Goal: Task Accomplishment & Management: Use online tool/utility

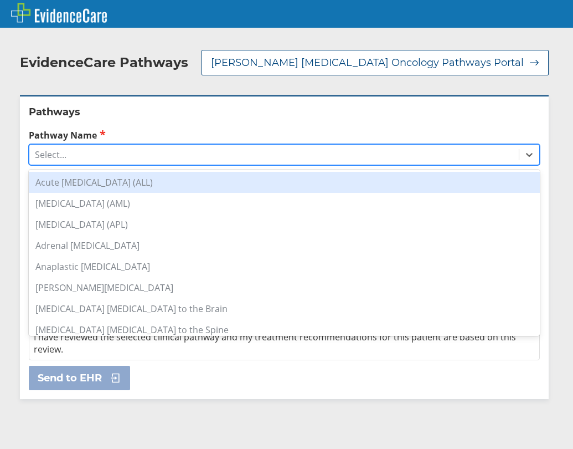
click at [122, 148] on div "Select..." at bounding box center [274, 154] width 490 height 19
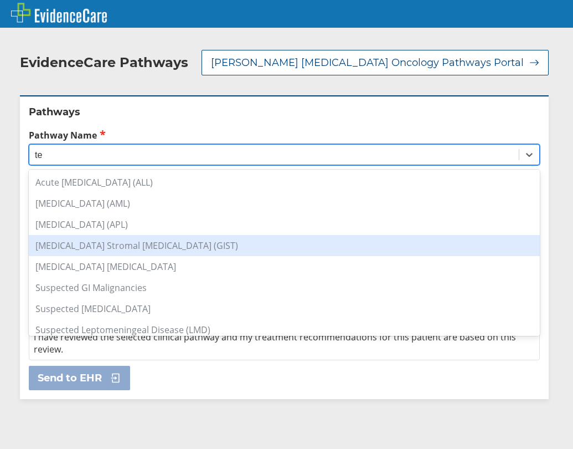
type input "t"
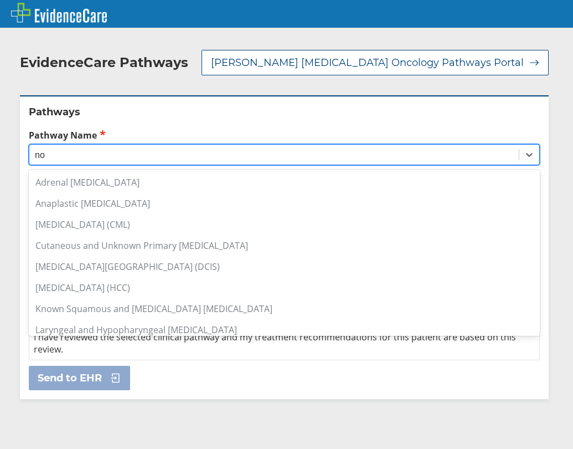
type input "n"
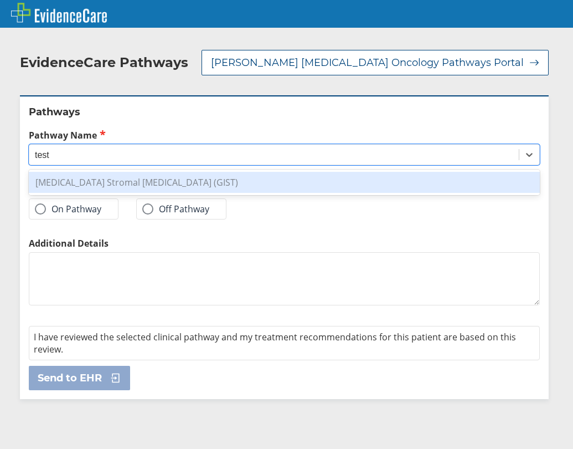
type input "test"
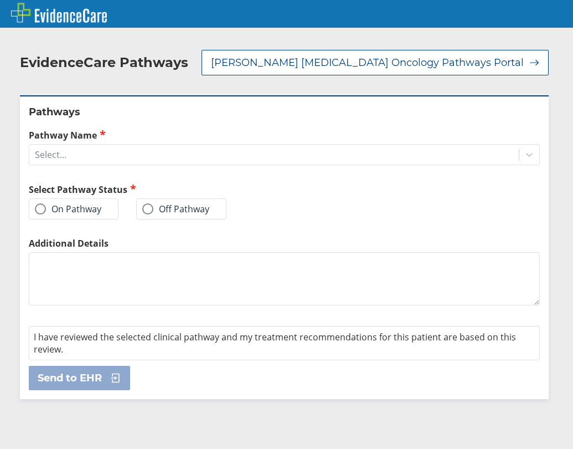
click at [328, 252] on textarea "Additional Details" at bounding box center [284, 278] width 511 height 53
click at [281, 145] on div "Select..." at bounding box center [274, 154] width 490 height 19
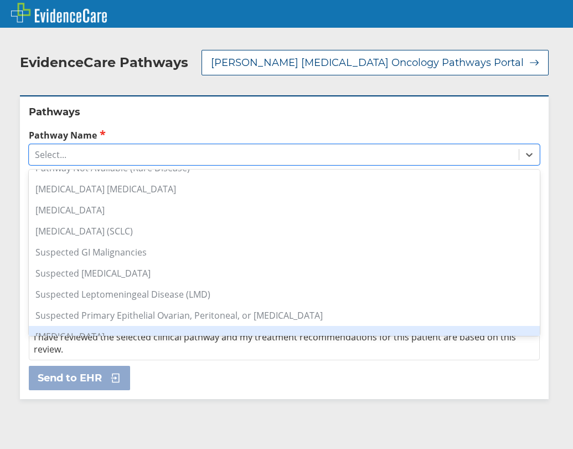
scroll to position [822, 0]
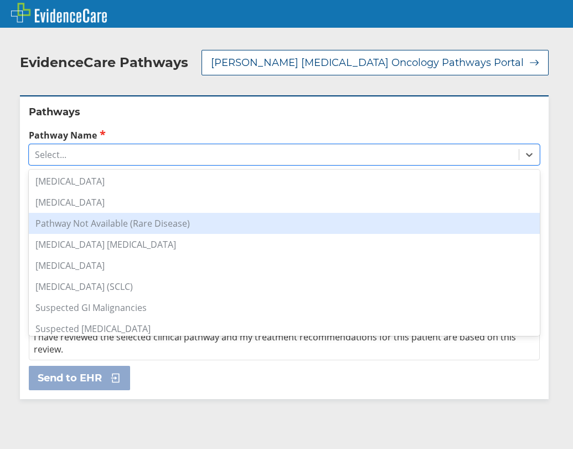
click at [163, 213] on div "Pathway Not Available (Rare Disease)" at bounding box center [284, 223] width 511 height 21
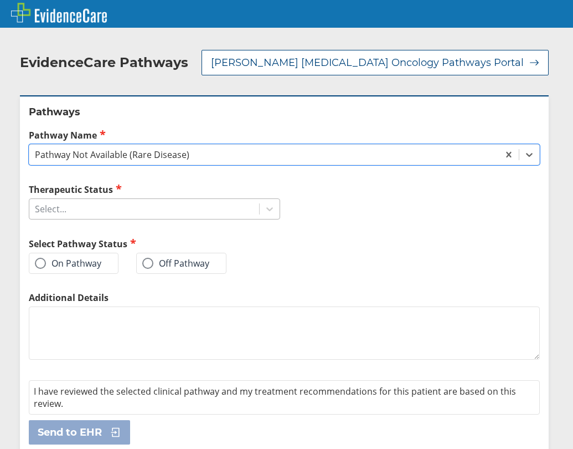
click at [188, 199] on div "Select..." at bounding box center [144, 208] width 230 height 19
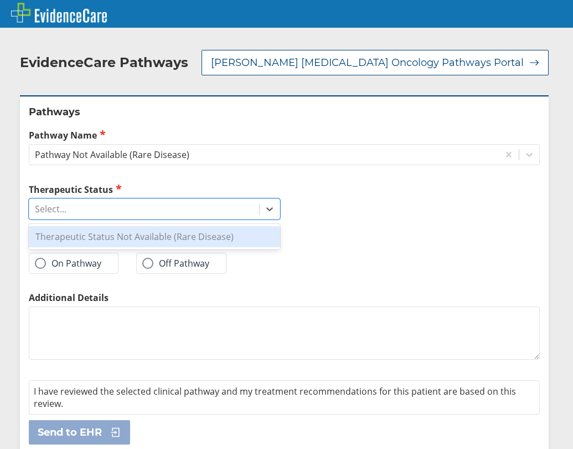
click at [174, 226] on div "Therapeutic Status Not Available (Rare Disease)" at bounding box center [154, 236] width 251 height 21
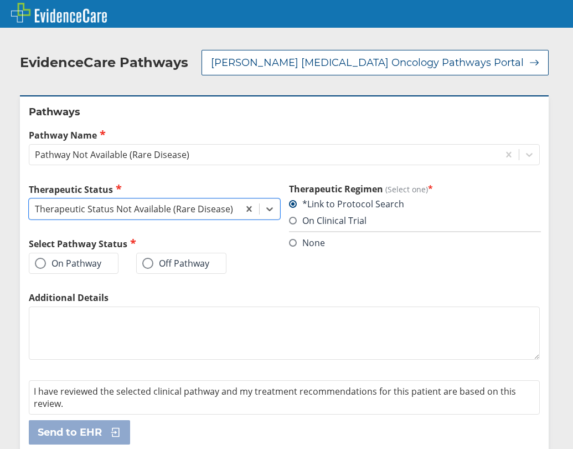
click at [177, 257] on label "Off Pathway" at bounding box center [175, 262] width 67 height 11
click at [0, 0] on input "Off Pathway" at bounding box center [0, 0] width 0 height 0
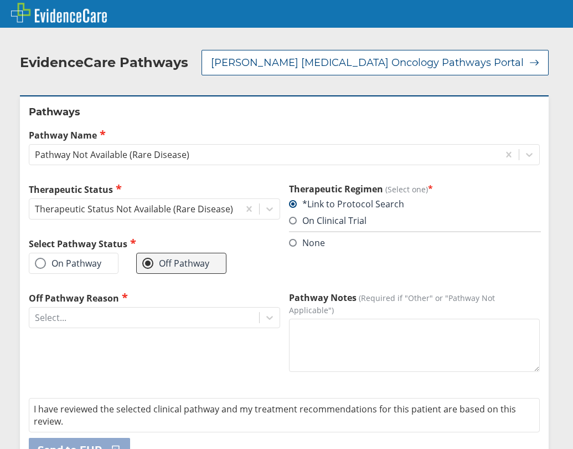
click at [56, 257] on label "On Pathway" at bounding box center [68, 262] width 66 height 11
click at [0, 0] on input "On Pathway" at bounding box center [0, 0] width 0 height 0
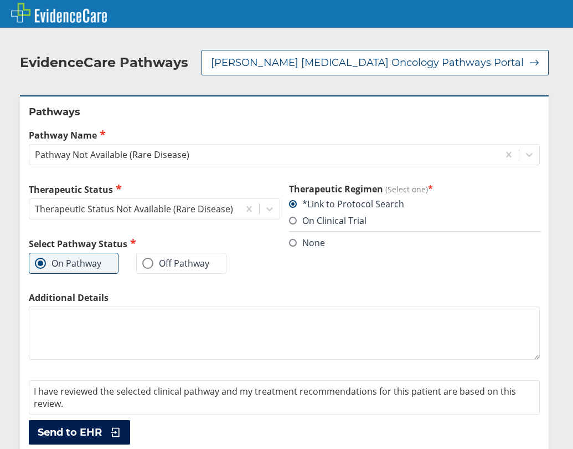
click at [98, 425] on span "Send to EHR" at bounding box center [70, 431] width 64 height 13
